Goal: Find specific page/section: Find specific page/section

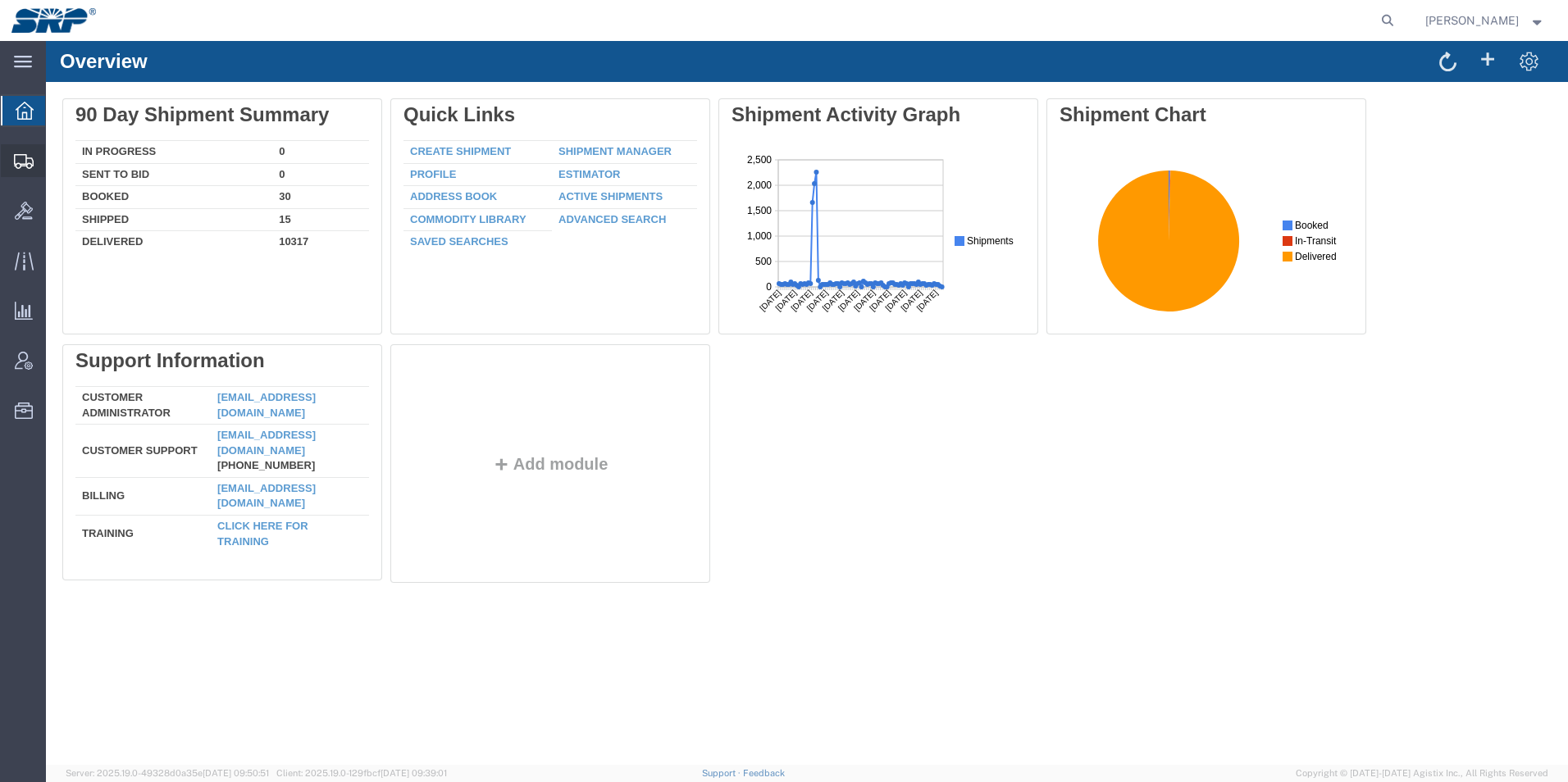
click at [15, 161] on icon at bounding box center [23, 161] width 19 height 15
